Goal: Use online tool/utility: Use online tool/utility

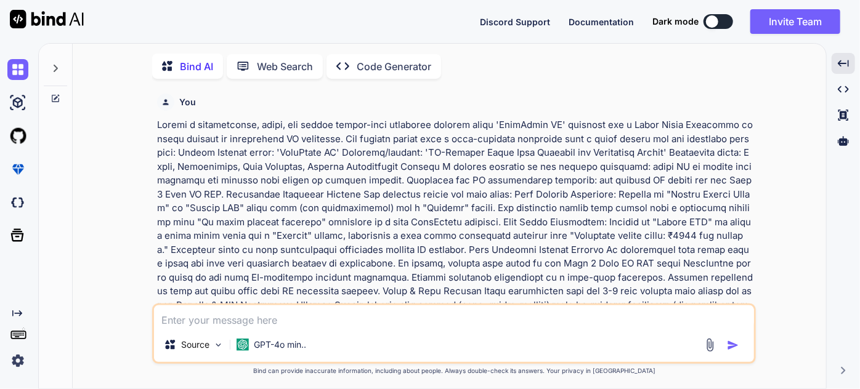
scroll to position [24457, 0]
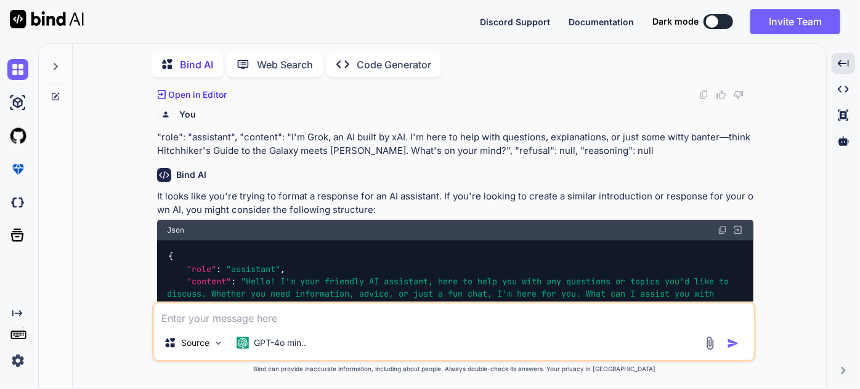
click at [286, 326] on textarea at bounding box center [454, 315] width 600 height 22
paste textarea "import os import pickle from flask import Flask, request, jsonify, render_templ…"
type textarea "import os import pickle from flask import Flask, request, jsonify, render_templ…"
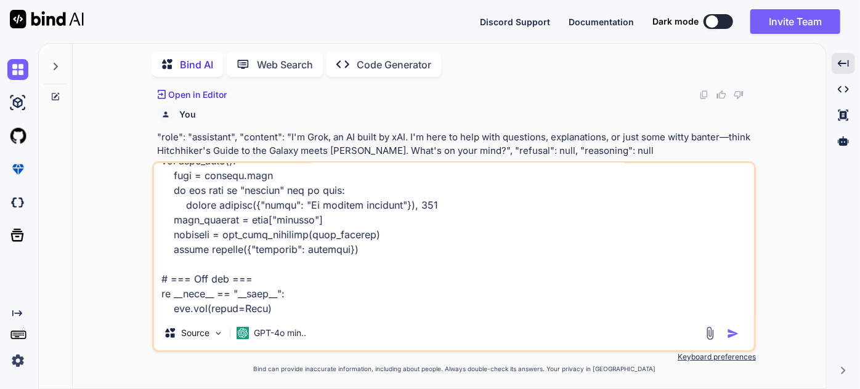
scroll to position [2618, 0]
type textarea "x"
type textarea "import os import pickle from flask import Flask, request, jsonify, render_templ…"
type textarea "x"
type textarea "import os import pickle from flask import Flask, request, jsonify, render_templ…"
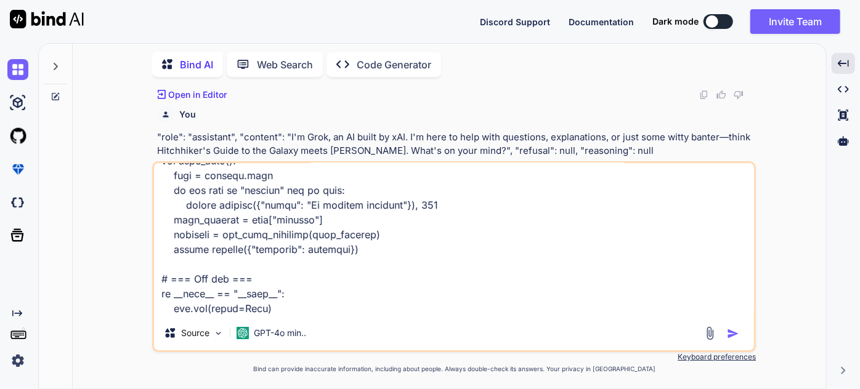
type textarea "x"
type textarea "import os import pickle from flask import Flask, request, jsonify, render_templ…"
type textarea "x"
type textarea "import os import pickle from flask import Flask, request, jsonify, render_templ…"
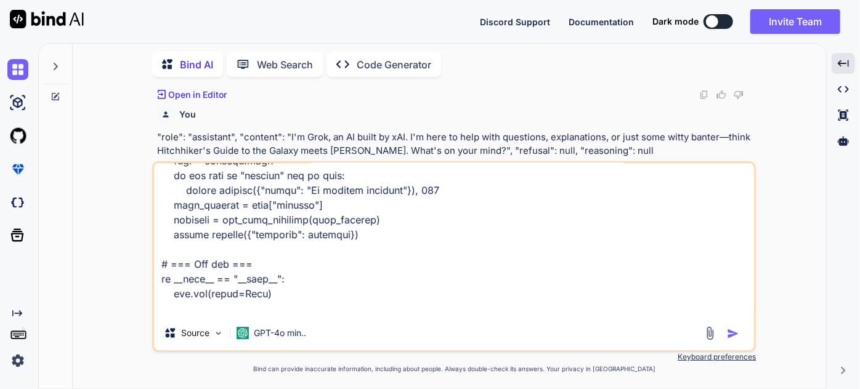
scroll to position [2661, 0]
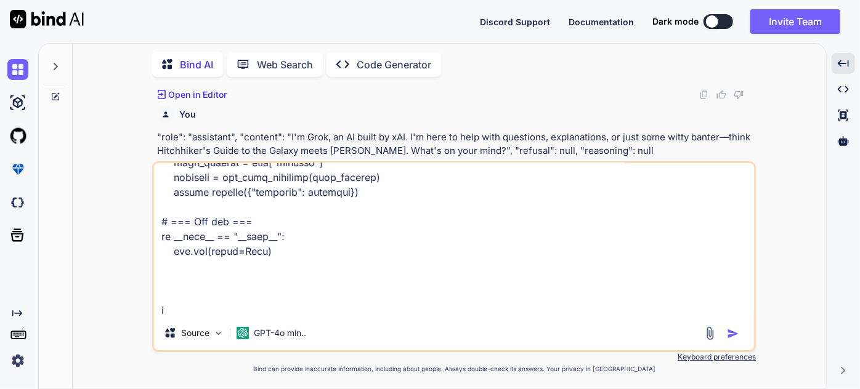
type textarea "x"
type textarea "import os import pickle from flask import Flask, request, jsonify, render_templ…"
type textarea "x"
type textarea "import os import pickle from flask import Flask, request, jsonify, render_templ…"
type textarea "x"
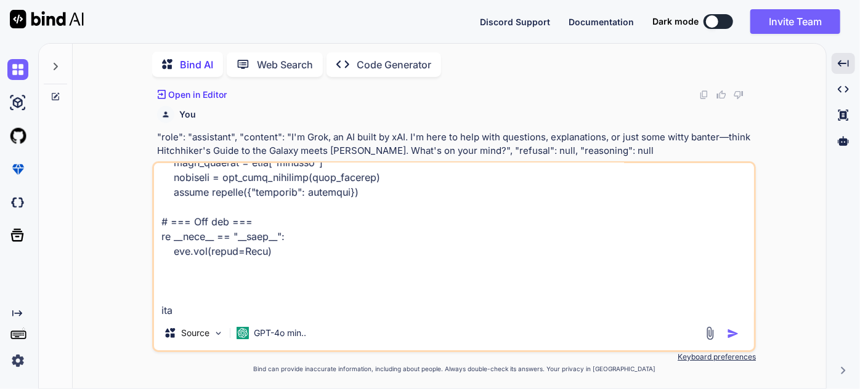
type textarea "import os import pickle from flask import Flask, request, jsonify, render_templ…"
type textarea "x"
type textarea "import os import pickle from flask import Flask, request, jsonify, render_templ…"
type textarea "x"
type textarea "import os import pickle from flask import Flask, request, jsonify, render_templ…"
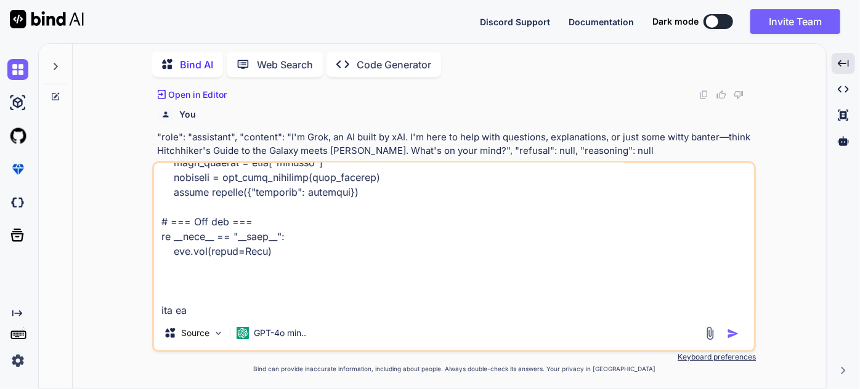
type textarea "x"
type textarea "import os import pickle from flask import Flask, request, jsonify, render_templ…"
type textarea "x"
type textarea "import os import pickle from flask import Flask, request, jsonify, render_templ…"
type textarea "x"
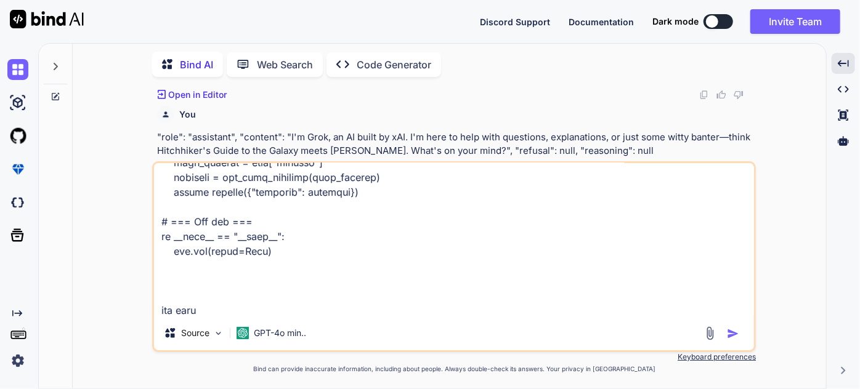
type textarea "import os import pickle from flask import Flask, request, jsonify, render_templ…"
type textarea "x"
type textarea "import os import pickle from flask import Flask, request, jsonify, render_templ…"
type textarea "x"
type textarea "import os import pickle from flask import Flask, request, jsonify, render_templ…"
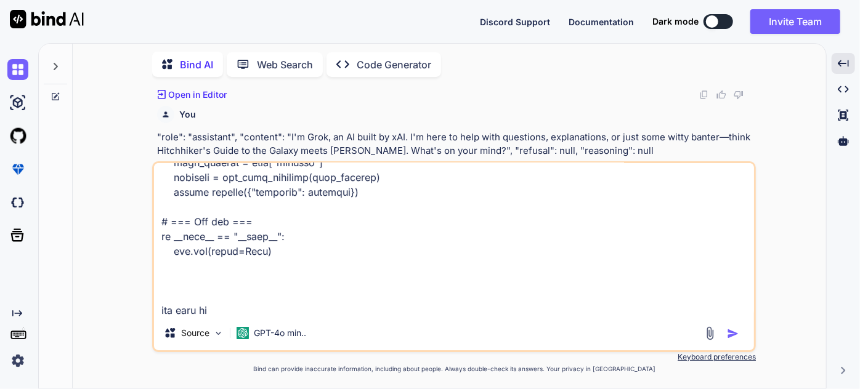
type textarea "x"
type textarea "import os import pickle from flask import Flask, request, jsonify, render_templ…"
type textarea "x"
type textarea "import os import pickle from flask import Flask, request, jsonify, render_templ…"
type textarea "x"
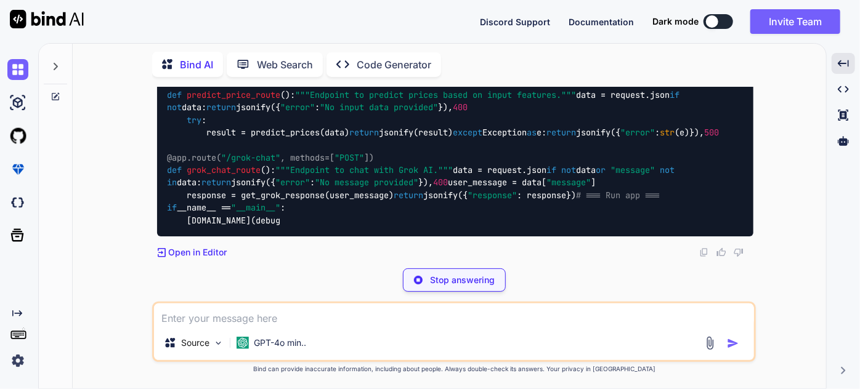
scroll to position [39052, 0]
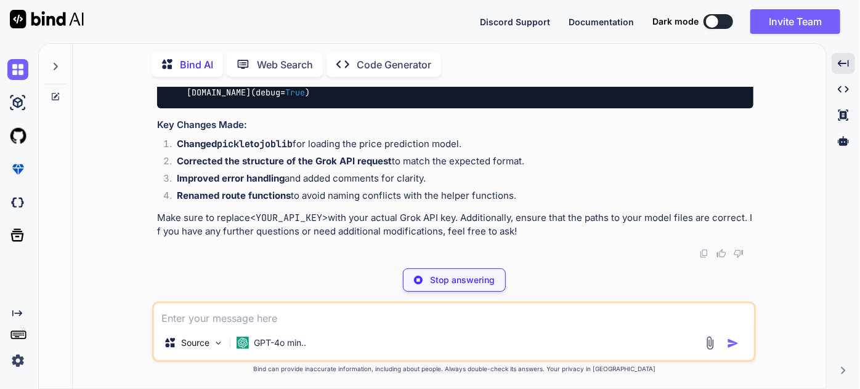
type textarea "x"
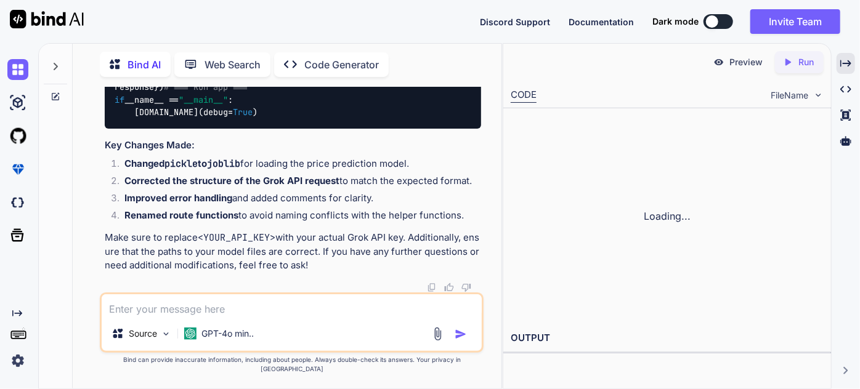
scroll to position [43445, 0]
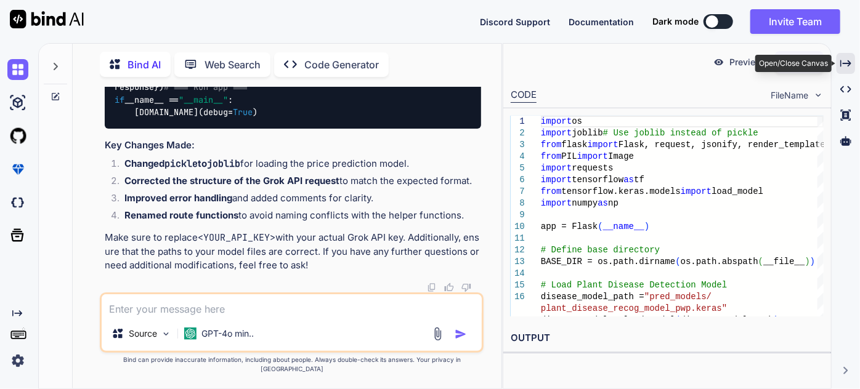
click at [845, 66] on icon "Created with Pixso." at bounding box center [845, 63] width 11 height 11
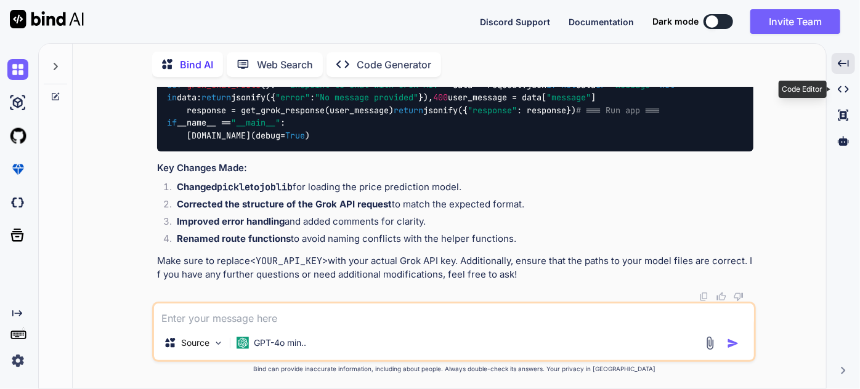
scroll to position [39136, 0]
